Goal: Navigation & Orientation: Find specific page/section

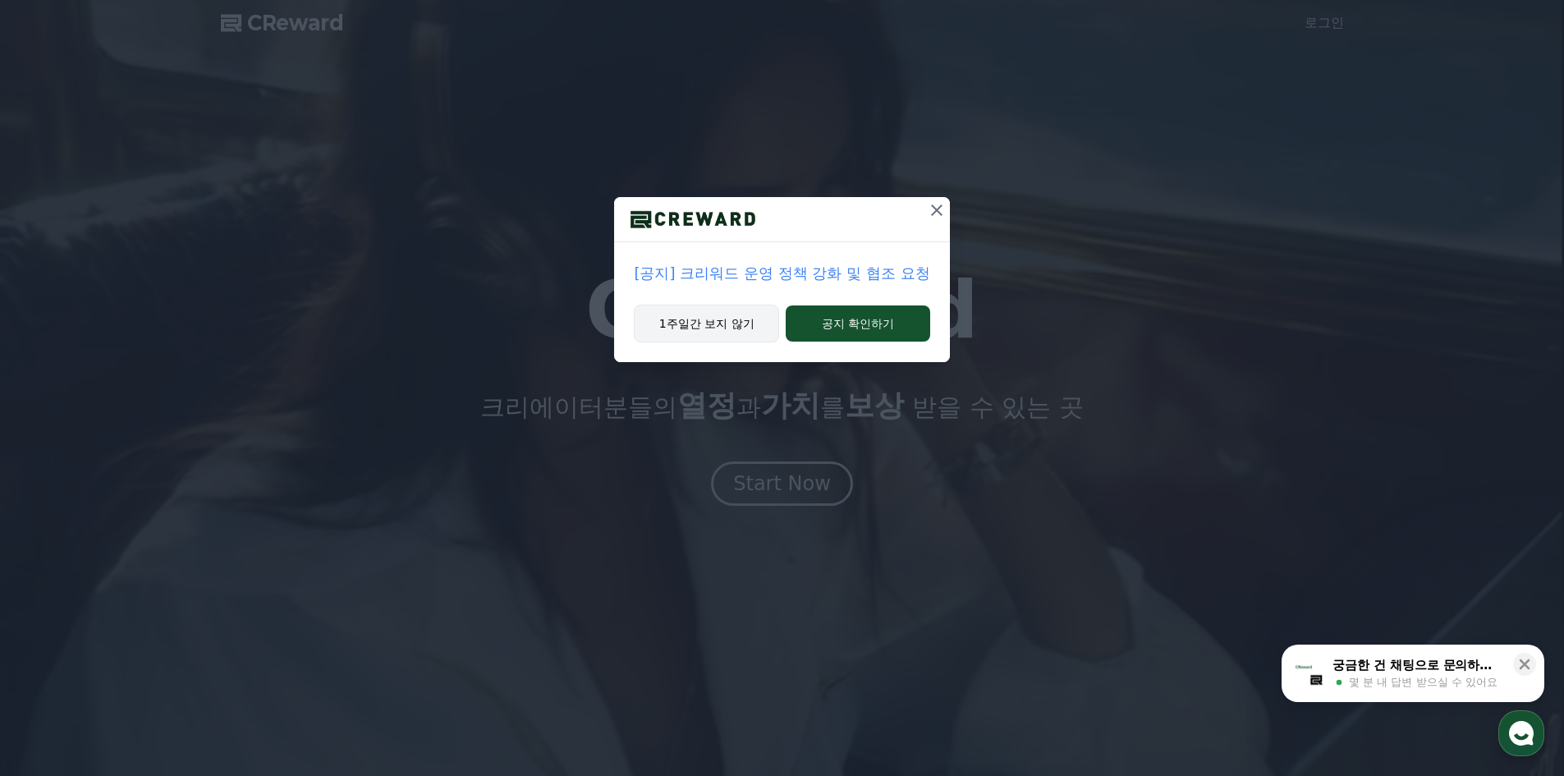
click at [728, 325] on button "1주일간 보지 않기" at bounding box center [706, 324] width 145 height 38
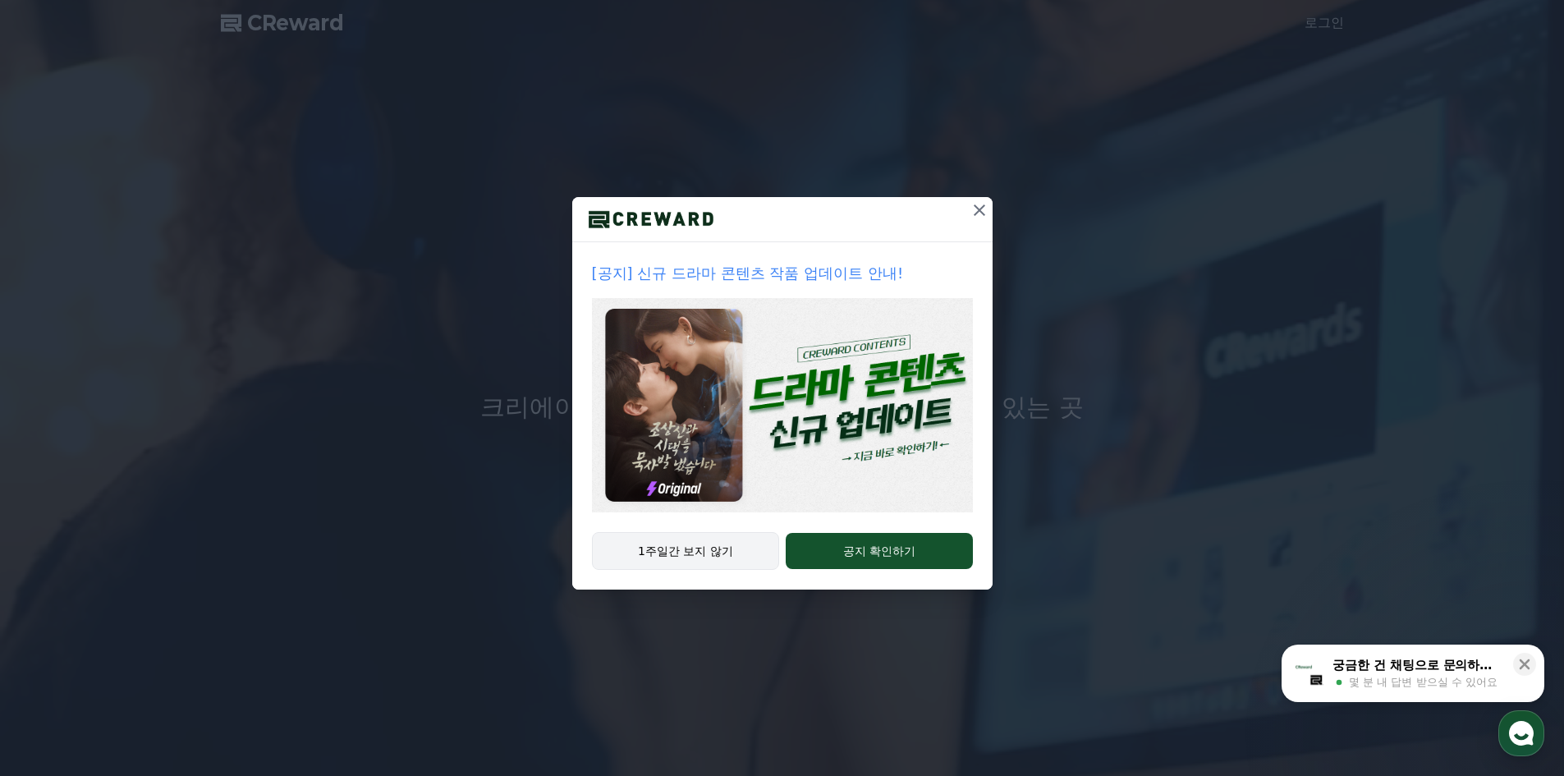
click at [718, 549] on button "1주일간 보지 않기" at bounding box center [686, 551] width 188 height 38
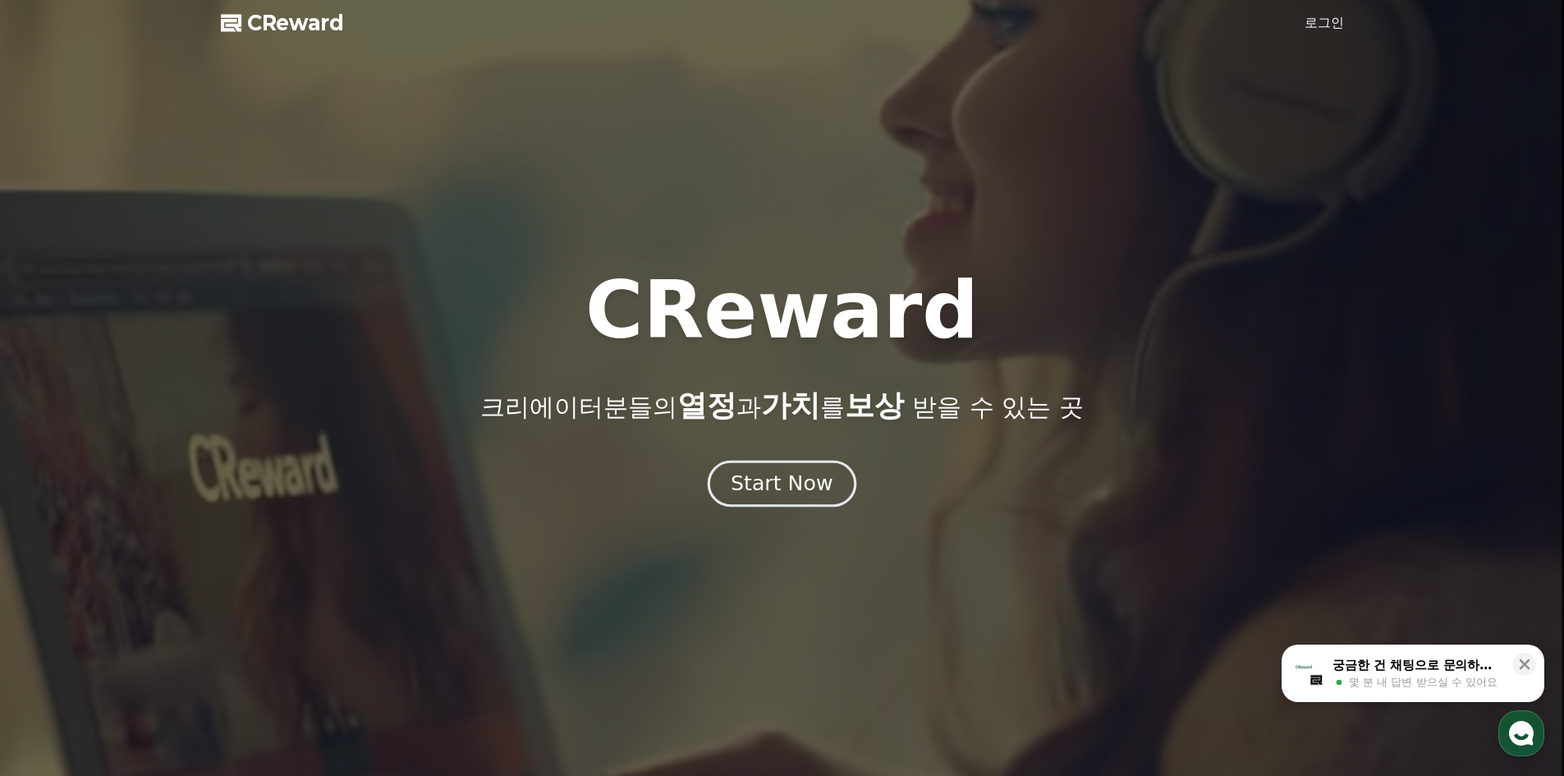
click at [782, 483] on div "Start Now" at bounding box center [782, 484] width 102 height 28
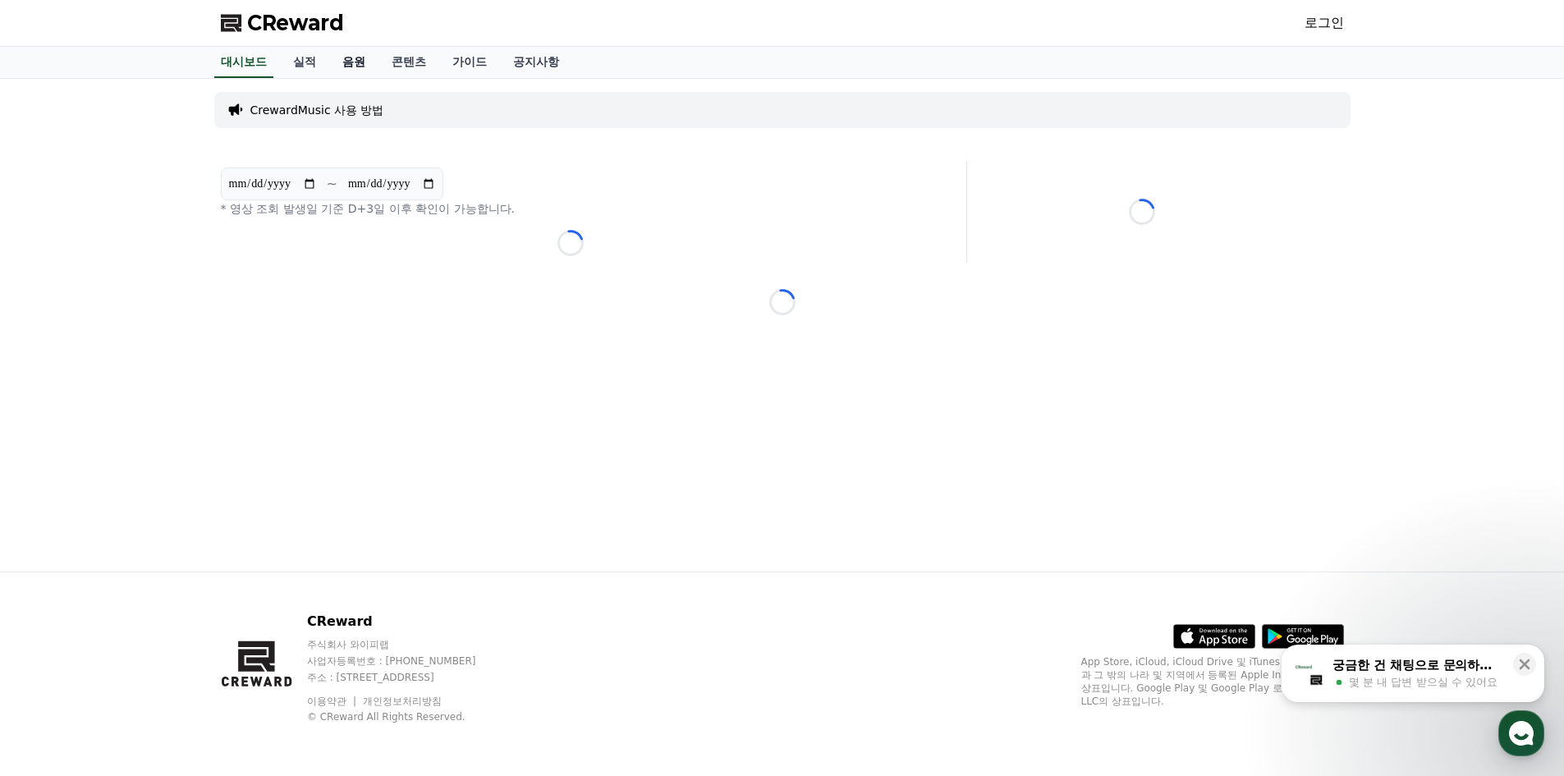
click at [355, 59] on link "음원" at bounding box center [353, 62] width 49 height 31
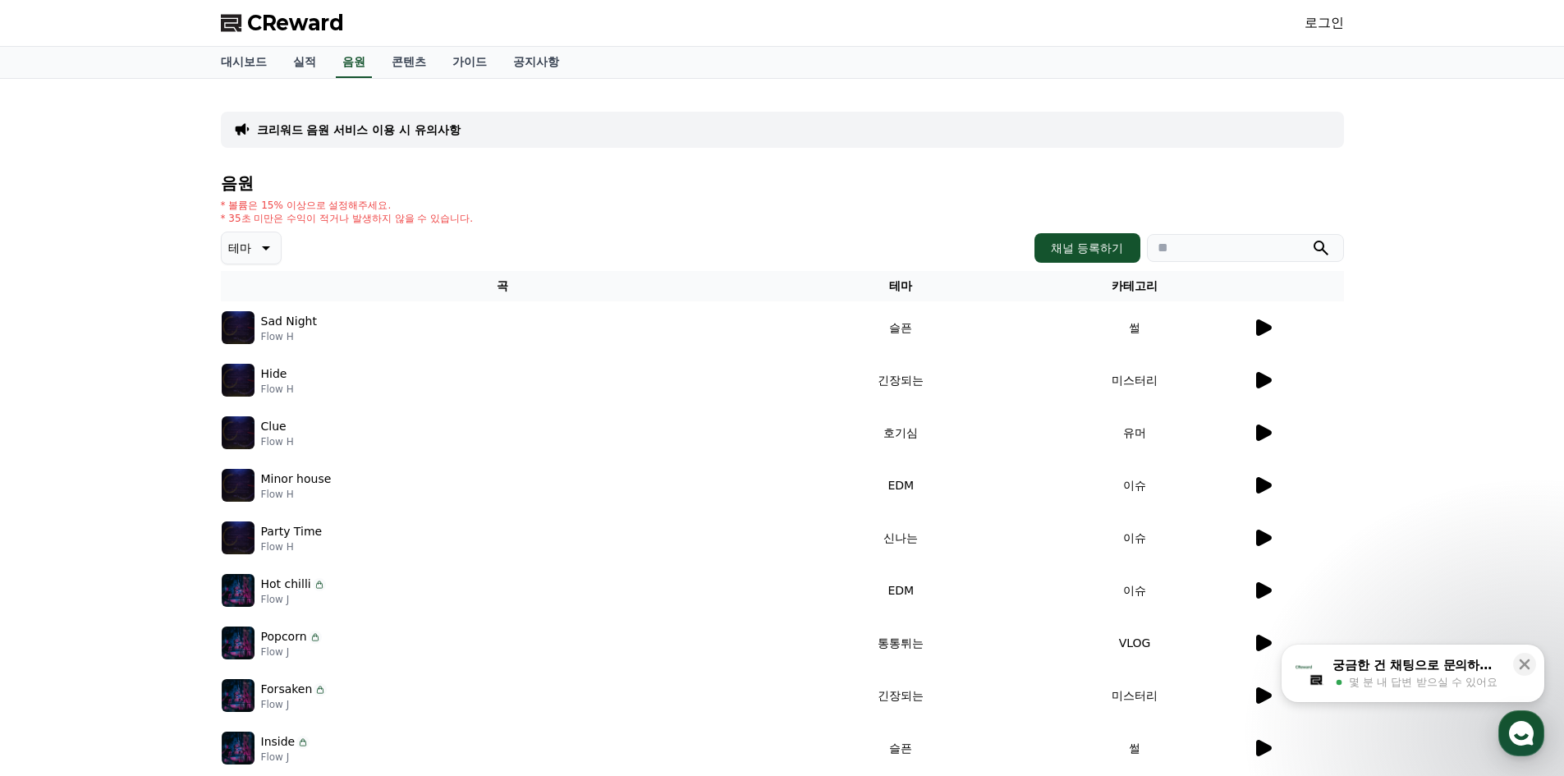
click at [259, 320] on div "Sad Night Flow H" at bounding box center [503, 327] width 562 height 33
click at [1257, 331] on icon at bounding box center [1264, 327] width 16 height 16
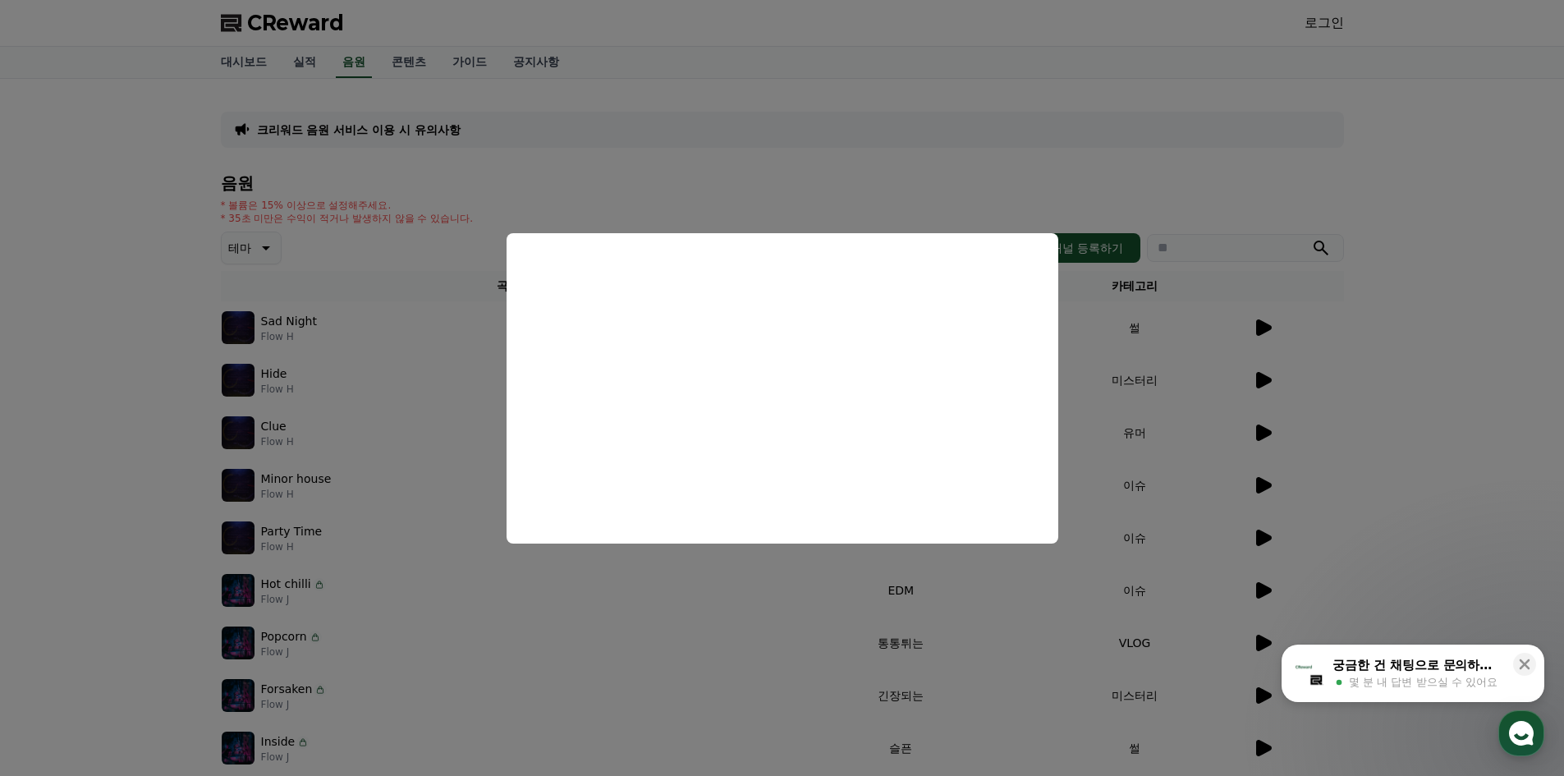
click at [1406, 416] on button "close modal" at bounding box center [782, 388] width 1564 height 776
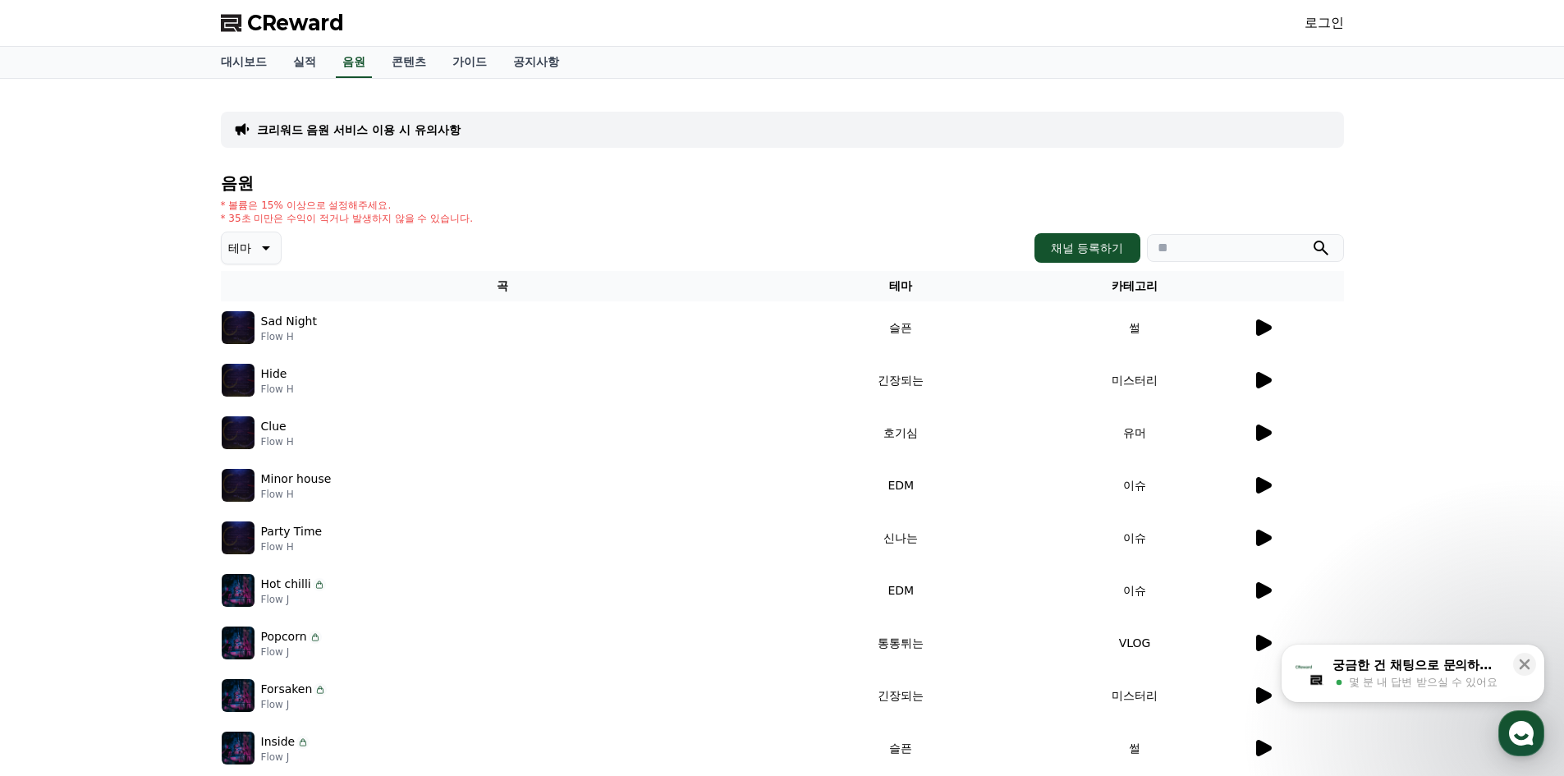
click at [1262, 433] on icon at bounding box center [1264, 432] width 16 height 16
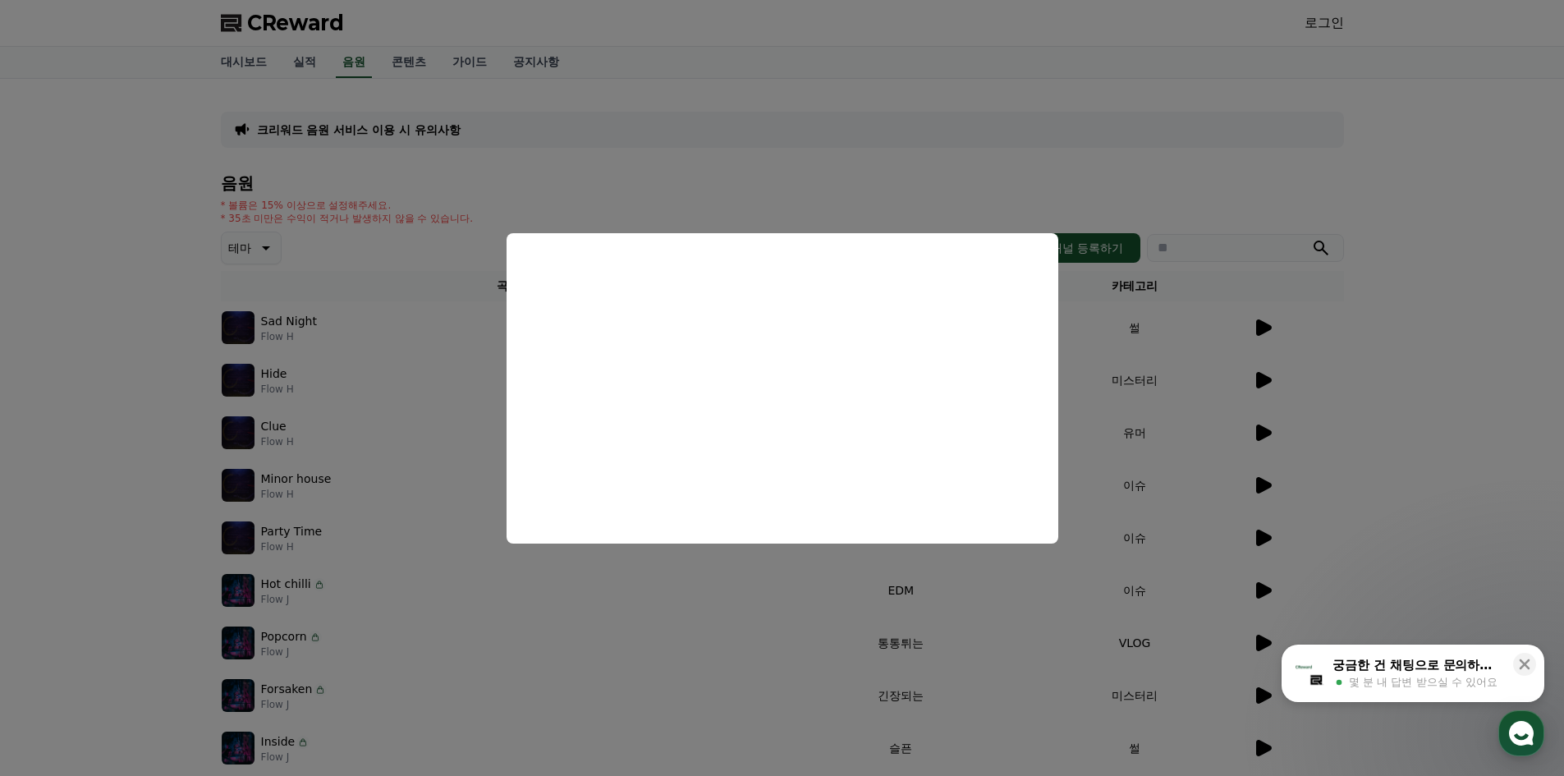
click at [1387, 383] on button "close modal" at bounding box center [782, 388] width 1564 height 776
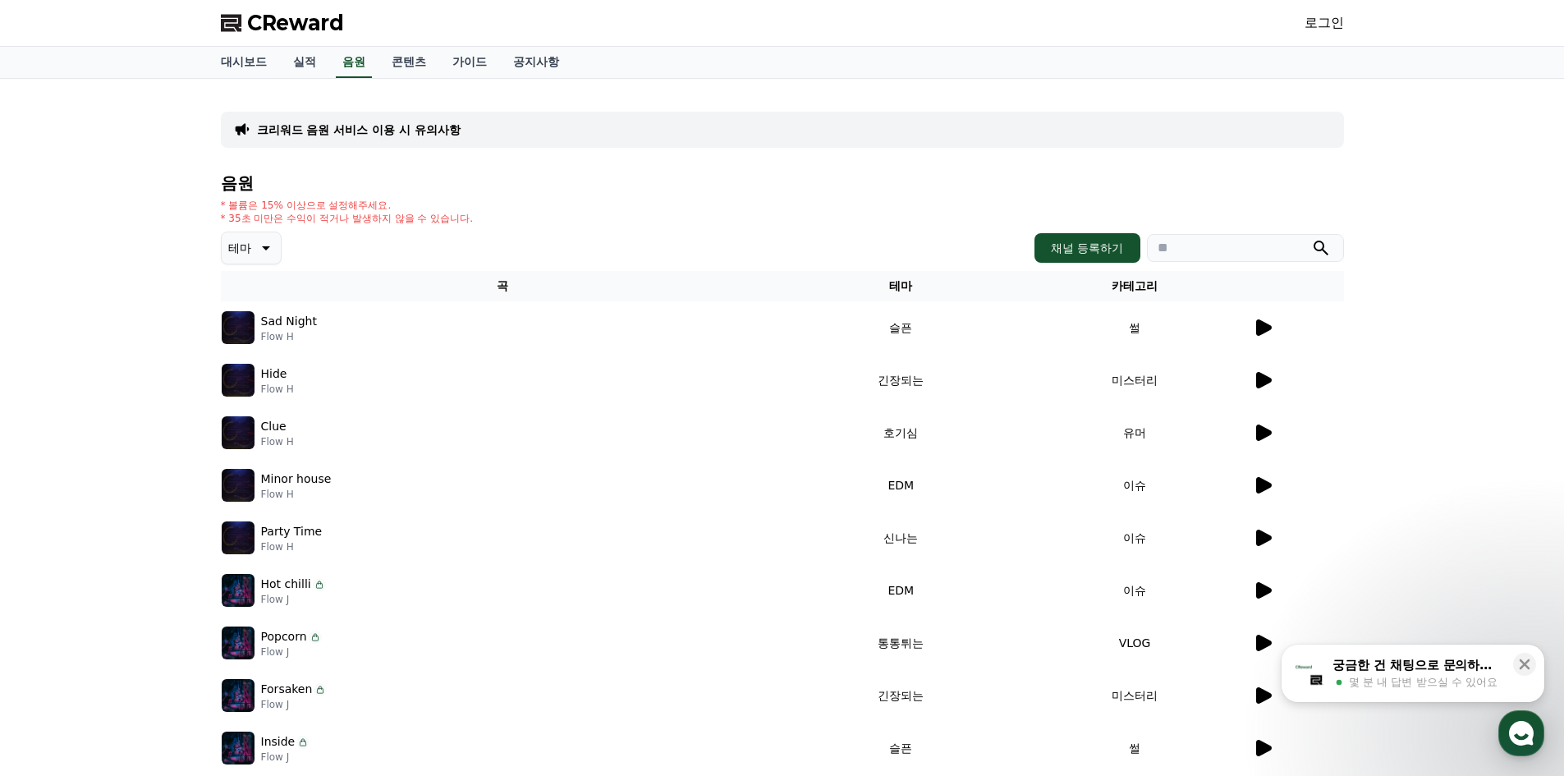
click at [315, 25] on span "CReward" at bounding box center [295, 23] width 97 height 26
